Goal: Use online tool/utility

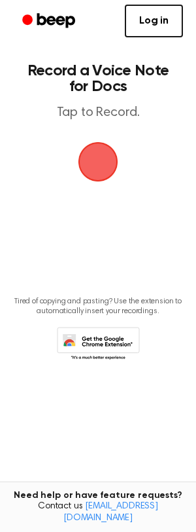
click at [104, 165] on span "button" at bounding box center [98, 162] width 43 height 43
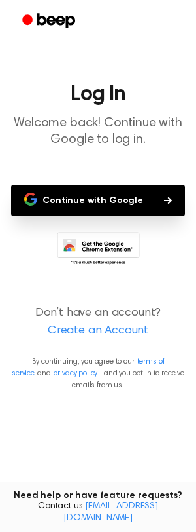
click at [138, 201] on button "Continue with Google" at bounding box center [98, 200] width 174 height 31
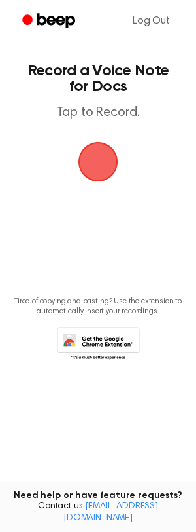
click at [100, 160] on span "button" at bounding box center [98, 161] width 45 height 45
click at [82, 169] on span "button" at bounding box center [98, 161] width 37 height 37
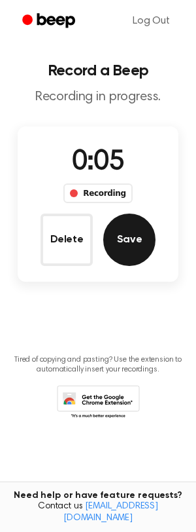
click at [128, 251] on button "Save" at bounding box center [129, 239] width 52 height 52
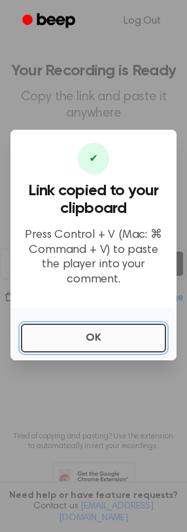
click at [134, 327] on button "OK" at bounding box center [93, 337] width 145 height 29
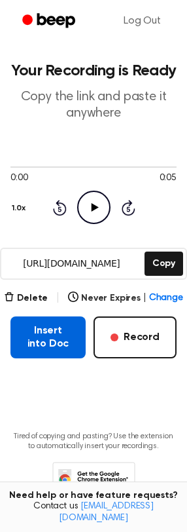
click at [64, 339] on button "Insert into Doc" at bounding box center [47, 337] width 75 height 42
click at [47, 331] on button "Insert into Doc" at bounding box center [47, 337] width 75 height 42
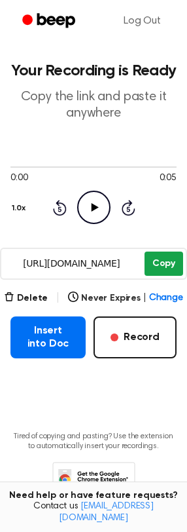
click at [164, 261] on button "Copy" at bounding box center [164, 263] width 39 height 24
click at [88, 203] on icon "Play Audio" at bounding box center [93, 207] width 33 height 33
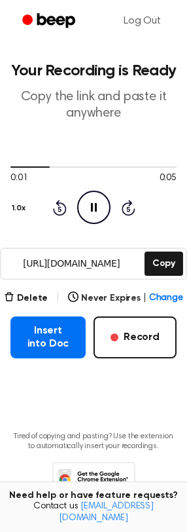
click at [96, 211] on icon at bounding box center [94, 207] width 6 height 9
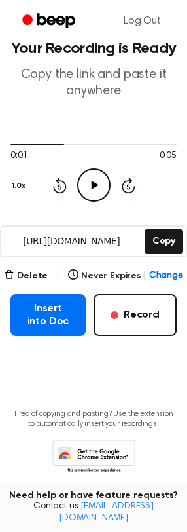
scroll to position [44, 0]
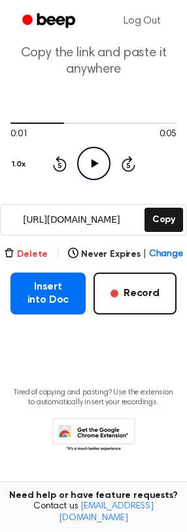
click at [41, 253] on button "Delete" at bounding box center [26, 255] width 44 height 14
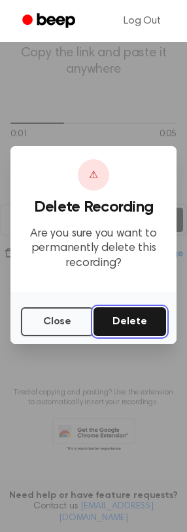
click at [142, 327] on button "Delete" at bounding box center [130, 321] width 73 height 29
